Goal: Find specific page/section: Find specific page/section

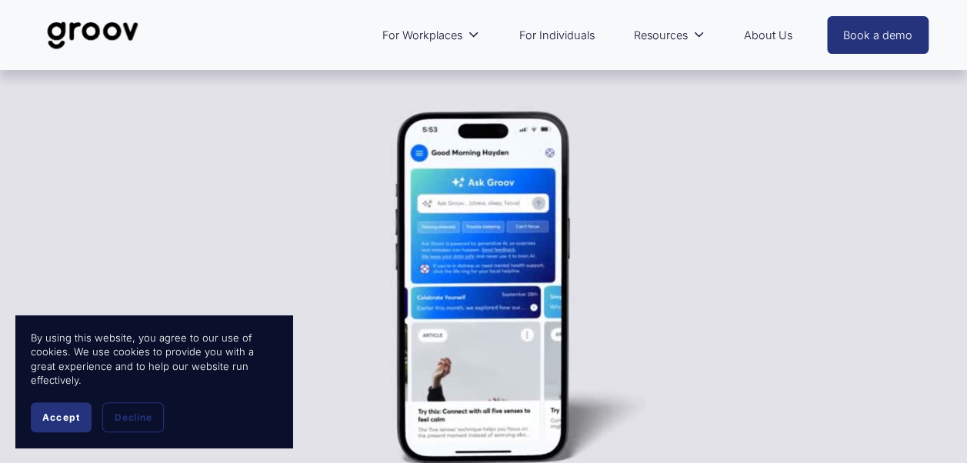
click at [577, 31] on link "For Individuals" at bounding box center [556, 35] width 91 height 35
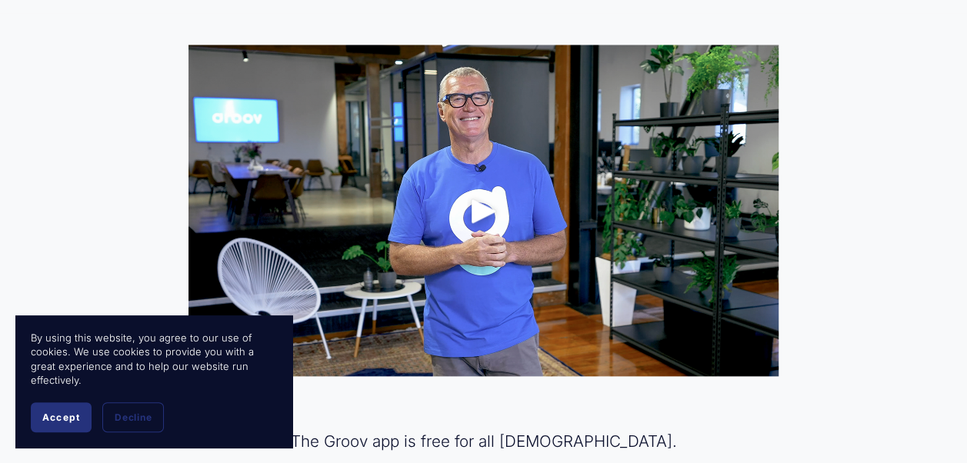
scroll to position [759, 0]
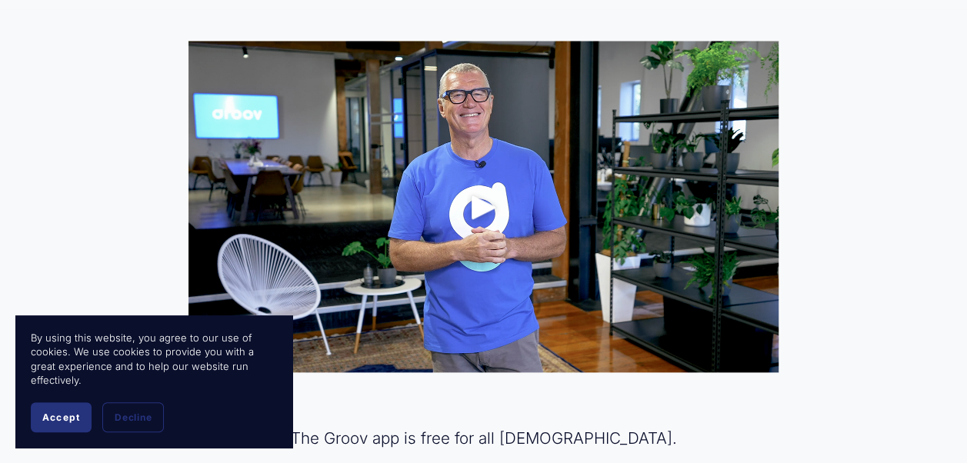
click at [57, 423] on span "Accept" at bounding box center [61, 418] width 38 height 12
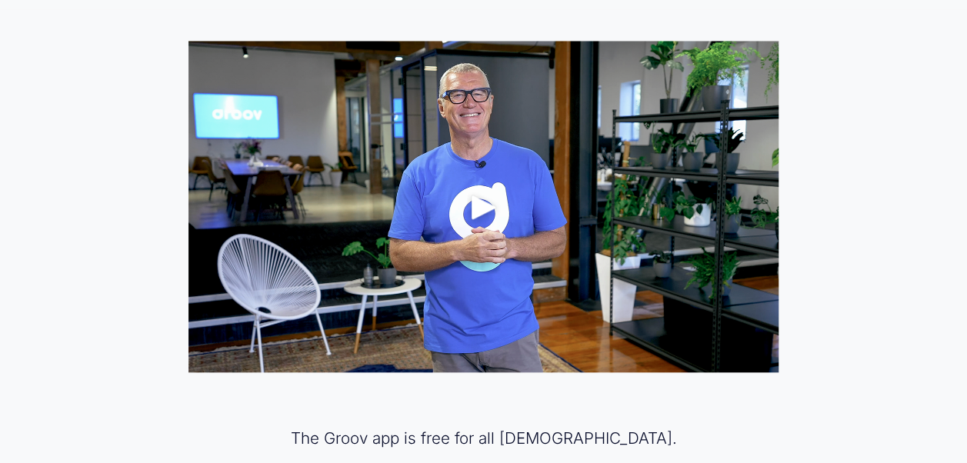
click at [486, 214] on div "Play" at bounding box center [484, 207] width 37 height 37
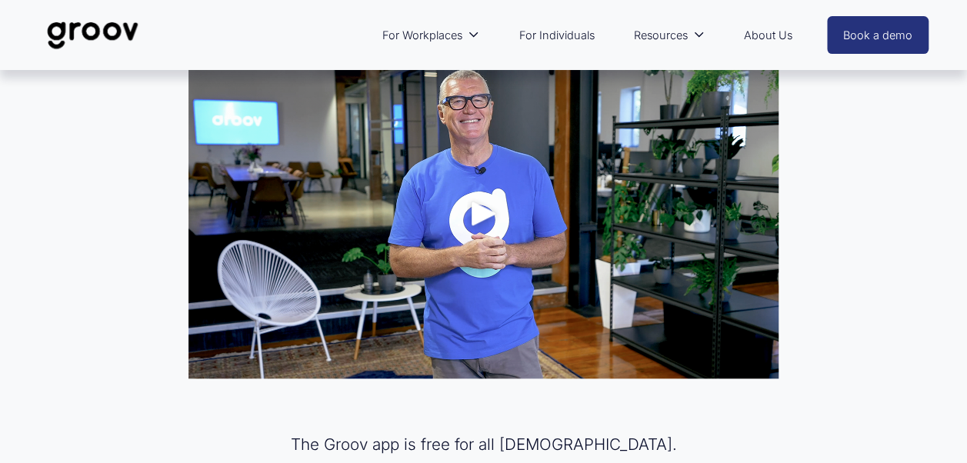
scroll to position [759, 0]
